Goal: Task Accomplishment & Management: Manage account settings

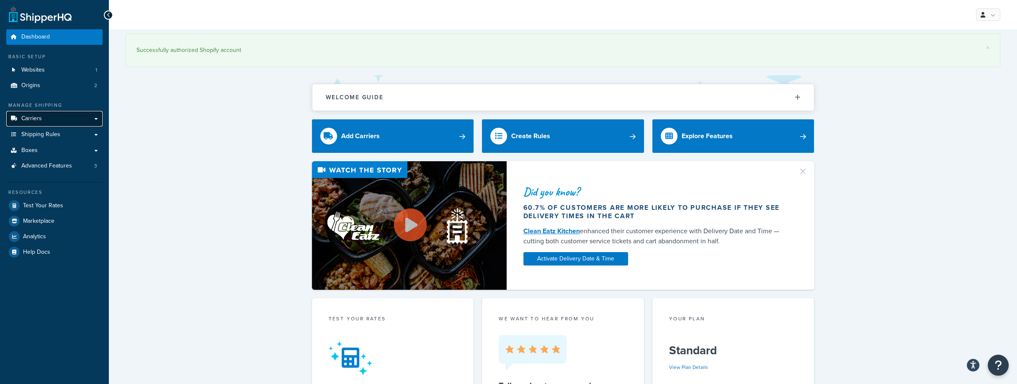
click at [94, 119] on link "Carriers" at bounding box center [54, 118] width 96 height 15
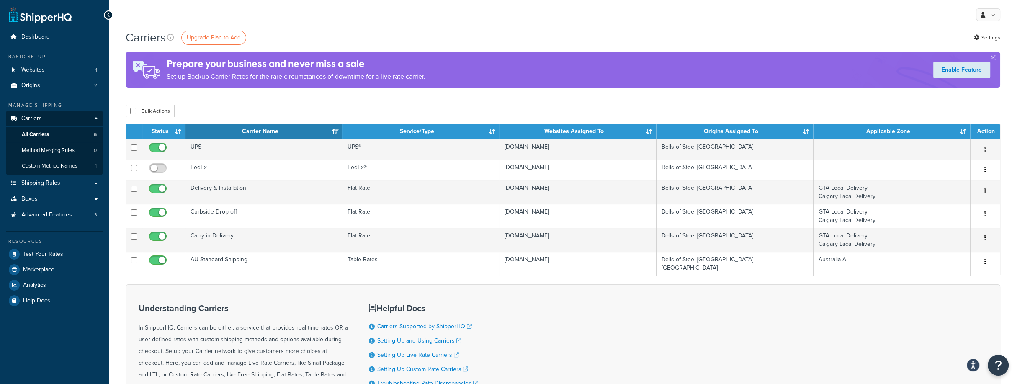
click at [257, 93] on div "Carriers Upgrade Plan to Add Settings Prepare your business and never miss a sa…" at bounding box center [563, 62] width 875 height 67
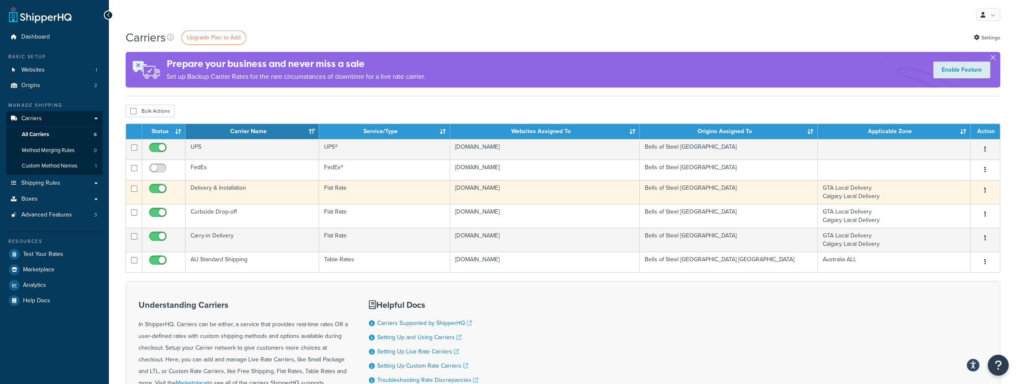
click at [233, 194] on td "Delivery & Installation" at bounding box center [253, 192] width 134 height 24
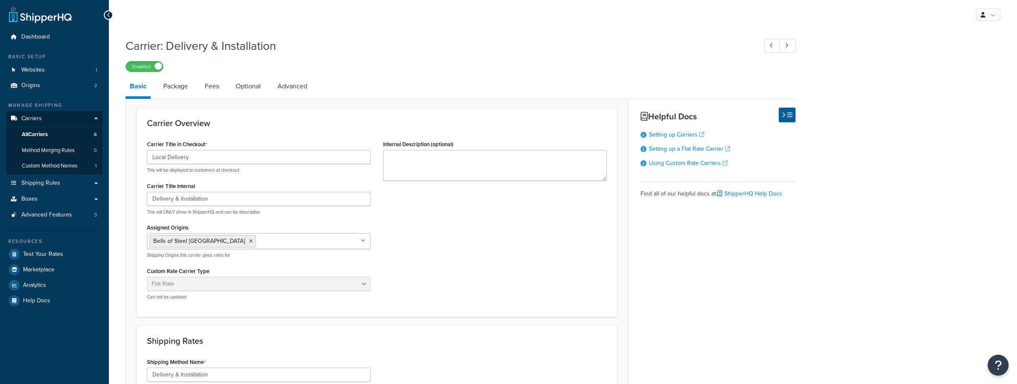
select select "flat"
click at [47, 135] on span "All Carriers" at bounding box center [35, 134] width 26 height 7
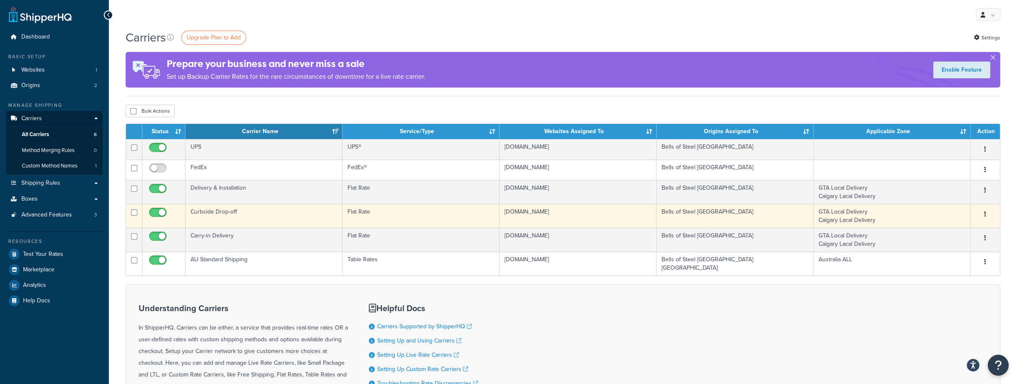
click at [221, 215] on td "Curbside Drop-off" at bounding box center [264, 216] width 157 height 24
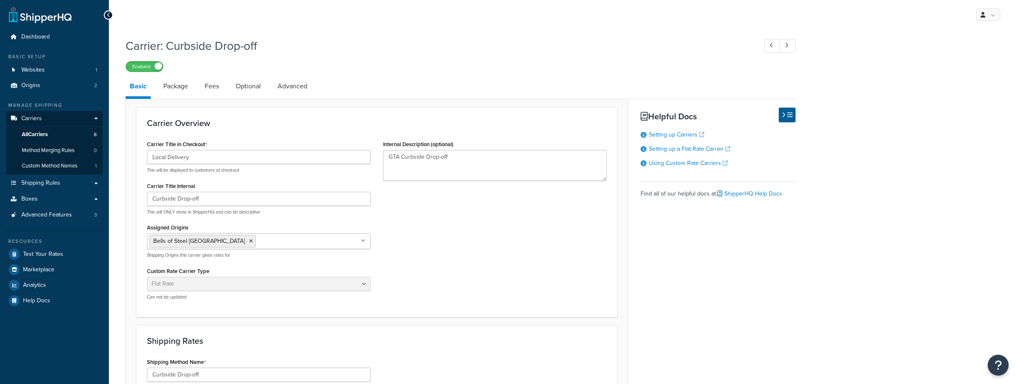
select select "flat"
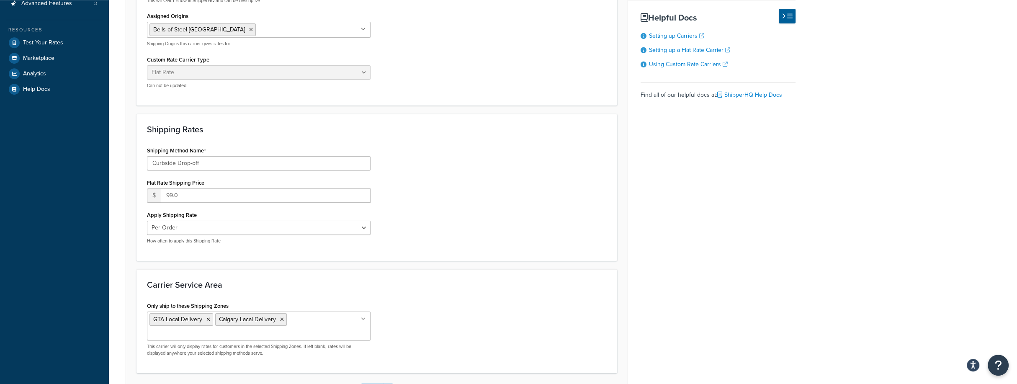
scroll to position [225, 0]
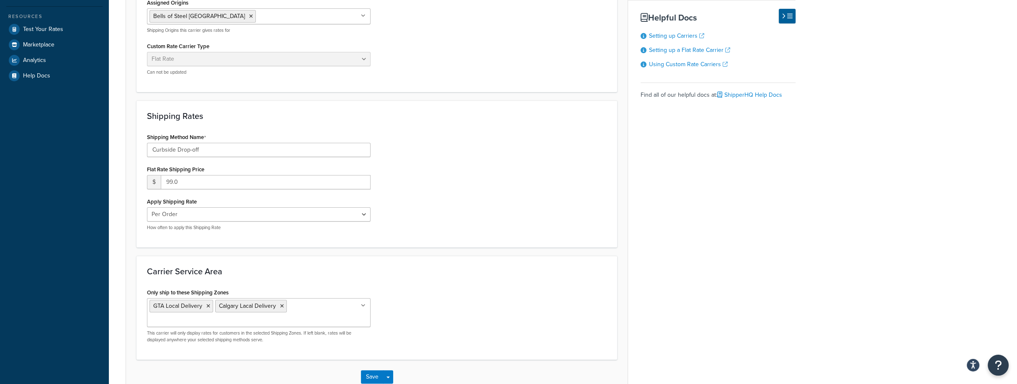
click at [711, 220] on div "Basic Package Fees Optional Advanced Carrier Overview Carrier Title in Checkout…" at bounding box center [461, 122] width 670 height 543
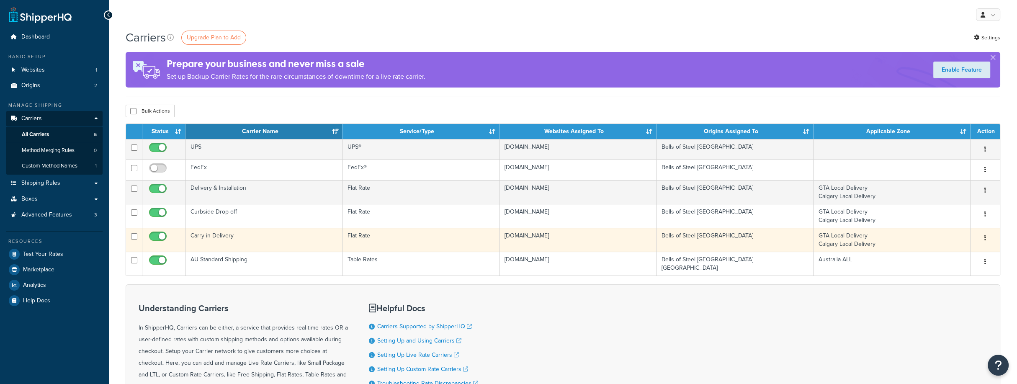
click at [220, 237] on td "Carry-in Delivery" at bounding box center [264, 240] width 157 height 24
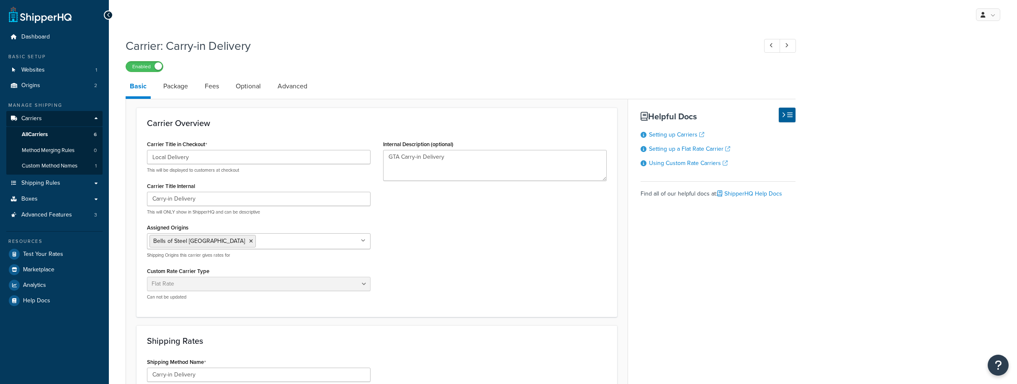
select select "flat"
click at [66, 137] on link "All Carriers 6" at bounding box center [54, 134] width 96 height 15
